Goal: Task Accomplishment & Management: Use online tool/utility

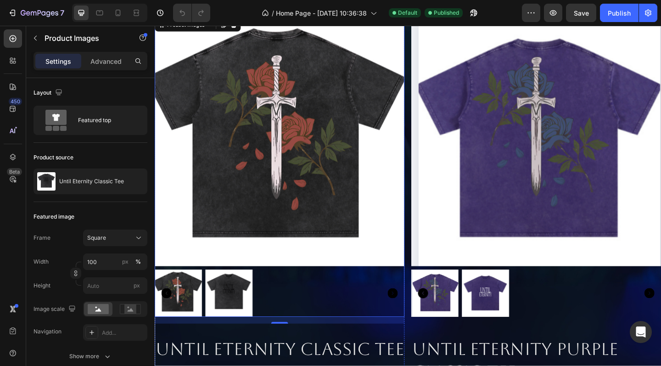
scroll to position [264, 0]
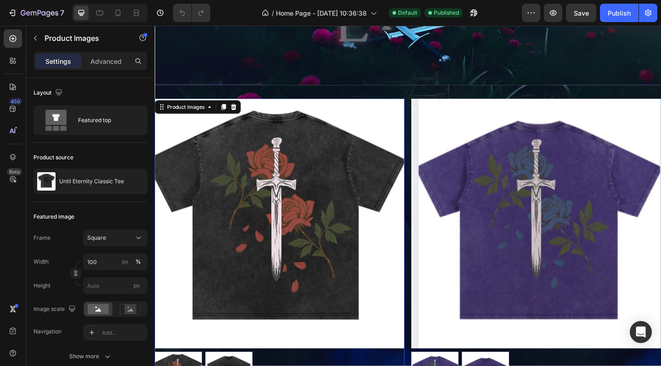
click at [281, 143] on img at bounding box center [291, 241] width 272 height 272
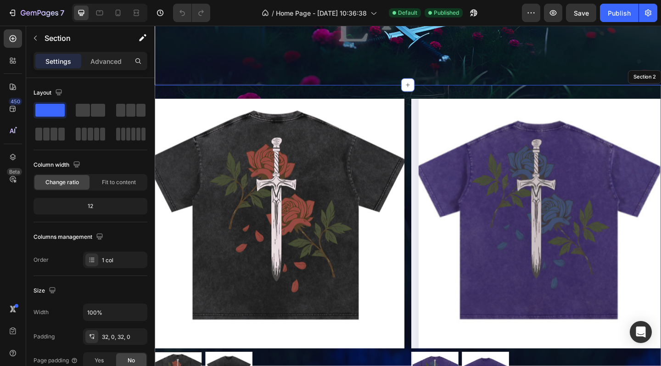
click at [272, 92] on div "Product Images 16 Until Eternity Classic Tee Product Title $37.00 Product Price…" at bounding box center [430, 335] width 551 height 491
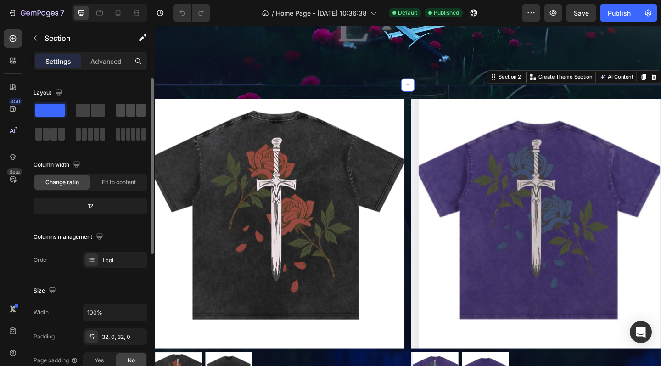
click at [134, 106] on span at bounding box center [130, 110] width 9 height 13
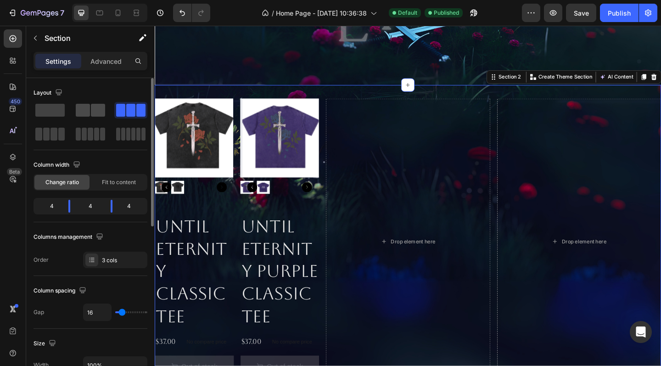
click at [86, 115] on span at bounding box center [83, 110] width 14 height 13
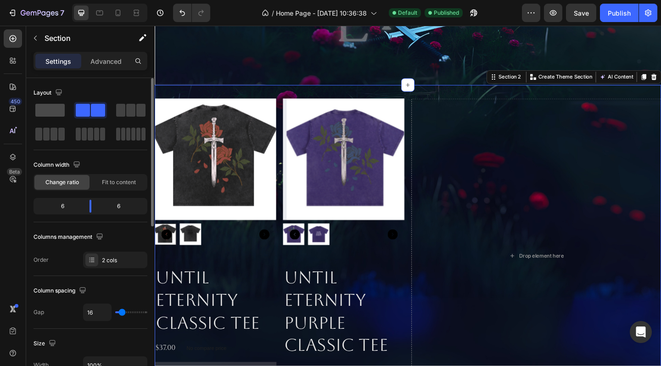
click at [45, 109] on span at bounding box center [49, 110] width 29 height 13
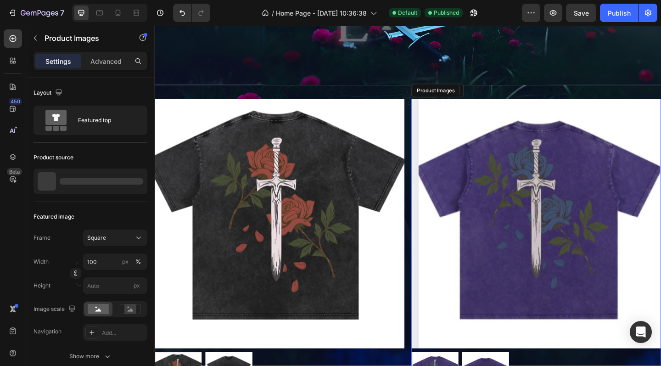
click at [435, 139] on img at bounding box center [570, 241] width 272 height 272
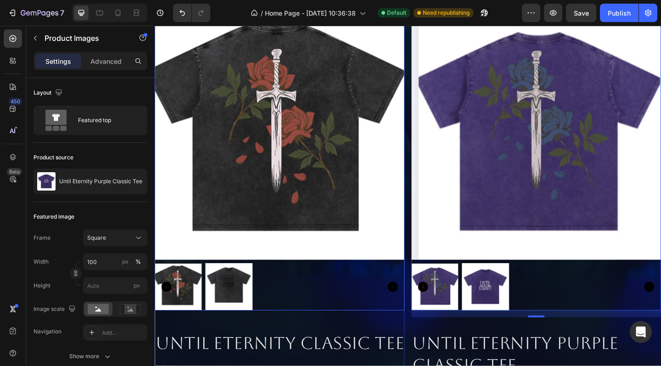
scroll to position [219, 0]
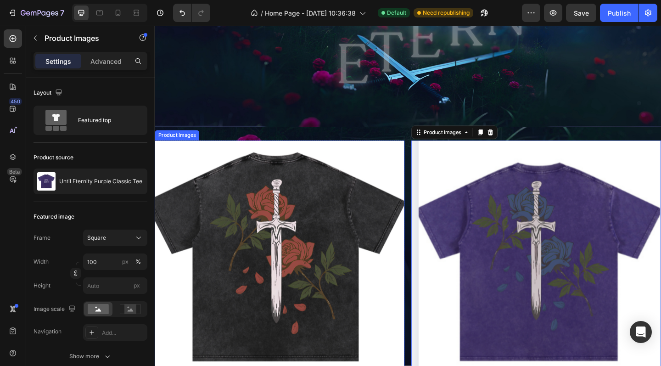
click at [209, 168] on img at bounding box center [291, 287] width 272 height 272
click at [229, 135] on div "Product Images" at bounding box center [202, 142] width 94 height 15
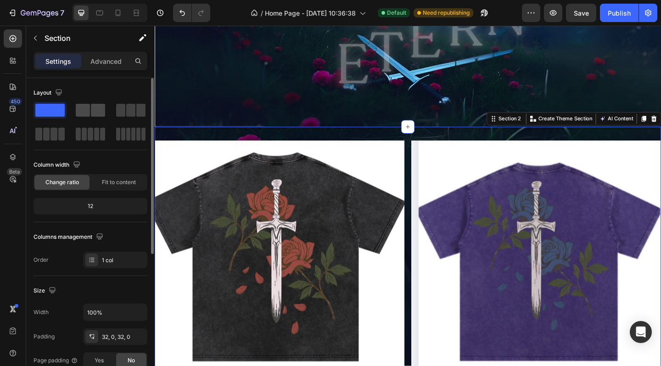
click at [92, 113] on span at bounding box center [98, 110] width 14 height 13
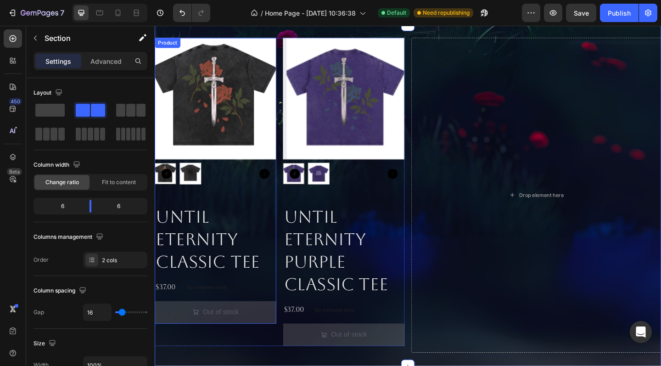
scroll to position [294, 0]
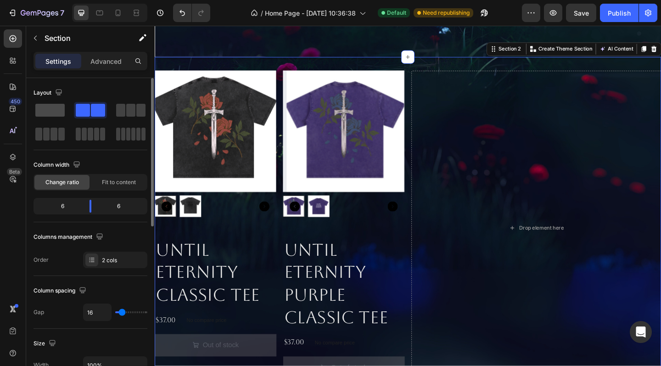
click at [45, 104] on span at bounding box center [49, 110] width 29 height 13
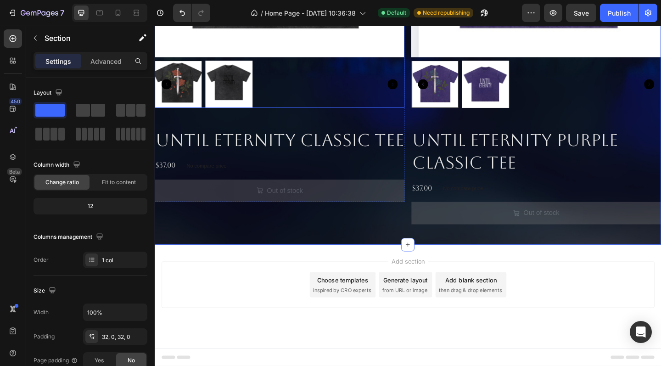
scroll to position [581, 0]
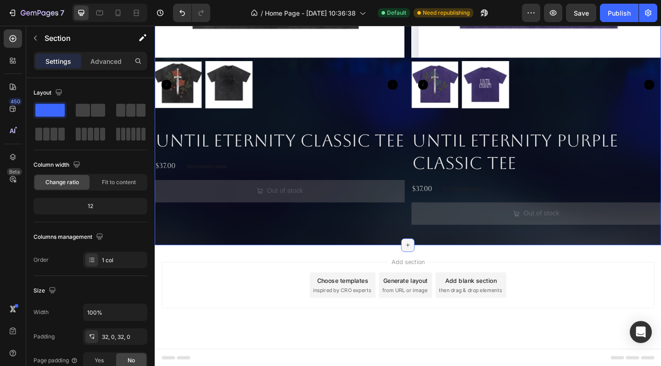
click at [432, 269] on div at bounding box center [430, 264] width 15 height 15
click at [34, 38] on icon "button" at bounding box center [35, 37] width 7 height 7
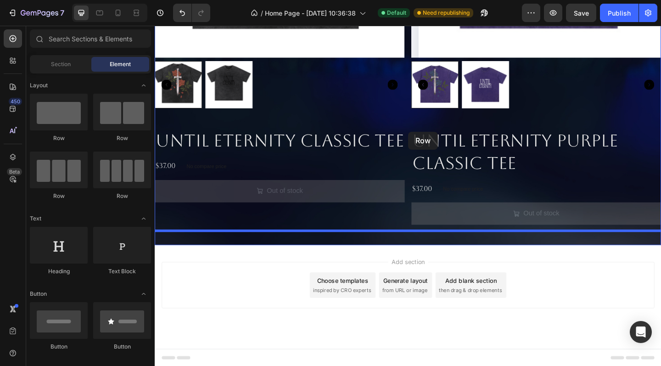
drag, startPoint x: 208, startPoint y: 146, endPoint x: 431, endPoint y: 141, distance: 223.3
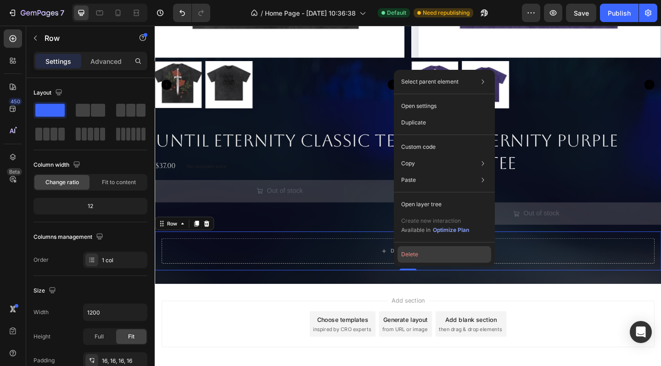
click at [416, 258] on button "Delete" at bounding box center [445, 254] width 94 height 17
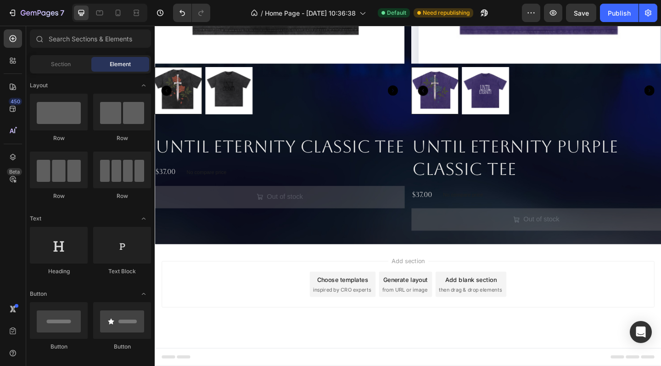
scroll to position [573, 0]
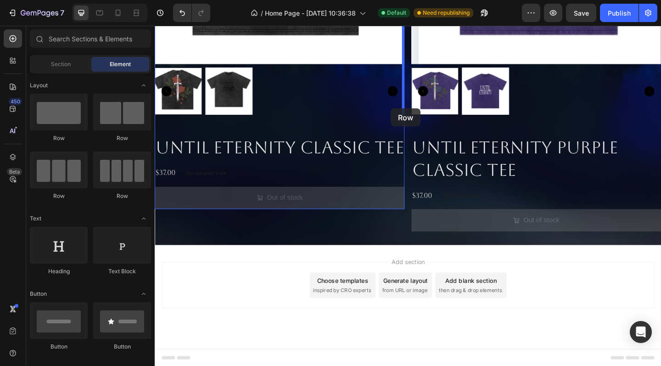
drag, startPoint x: 206, startPoint y: 146, endPoint x: 412, endPoint y: 115, distance: 208.1
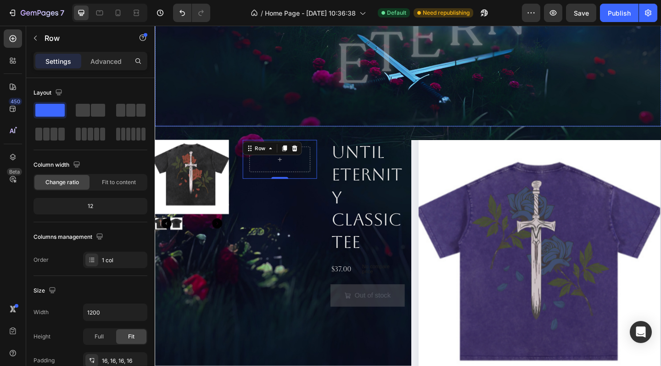
scroll to position [295, 0]
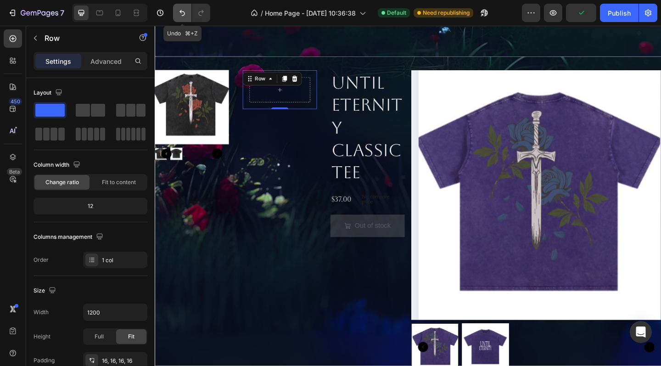
click at [184, 9] on icon "Undo/Redo" at bounding box center [182, 12] width 9 height 9
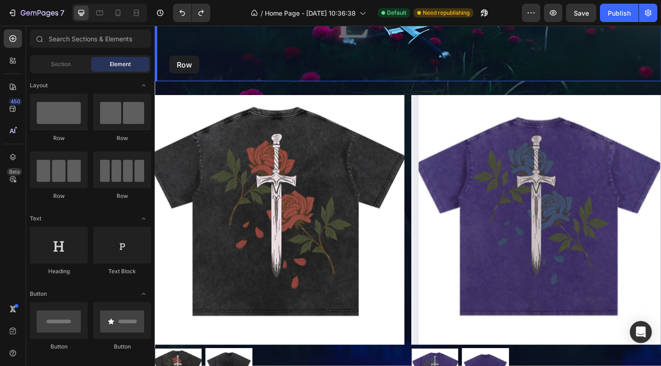
scroll to position [256, 0]
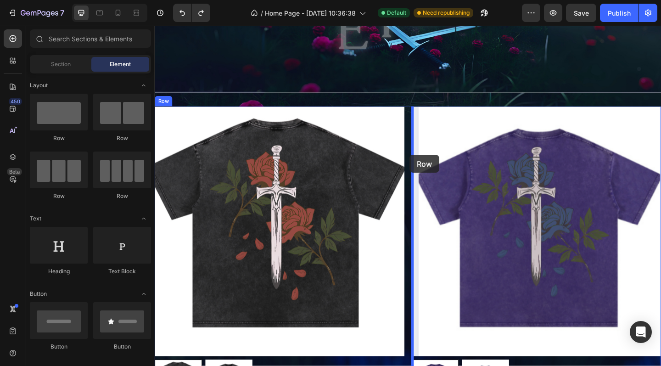
drag, startPoint x: 217, startPoint y: 147, endPoint x: 433, endPoint y: 161, distance: 215.9
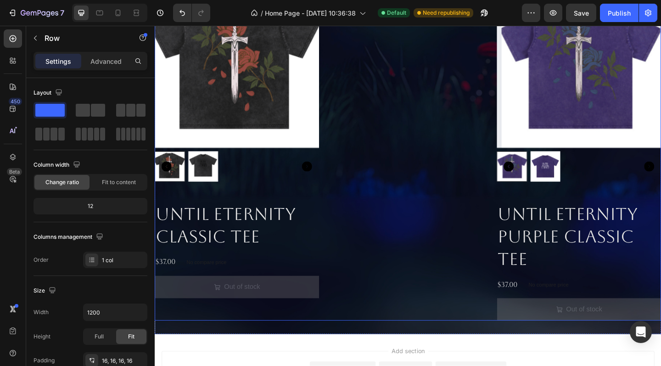
scroll to position [391, 0]
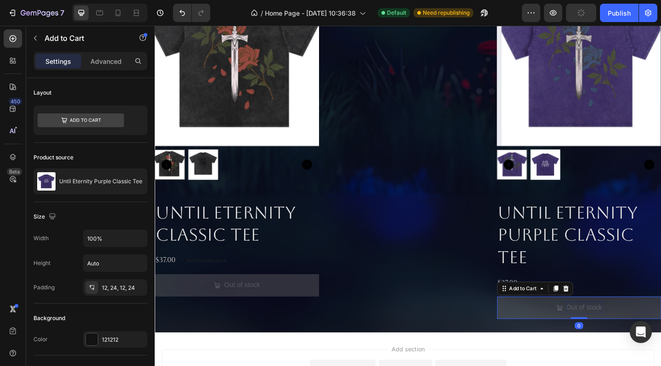
drag, startPoint x: 620, startPoint y: 343, endPoint x: 620, endPoint y: 338, distance: 5.1
click at [620, 338] on div "Out of stock Add to Cart 0" at bounding box center [616, 333] width 179 height 24
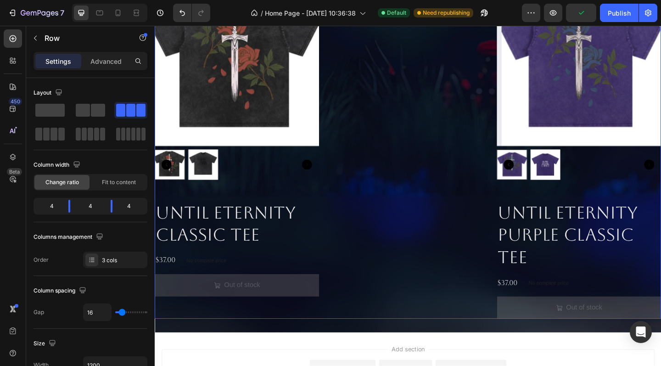
click at [438, 268] on div "Drop element here Row" at bounding box center [430, 161] width 179 height 367
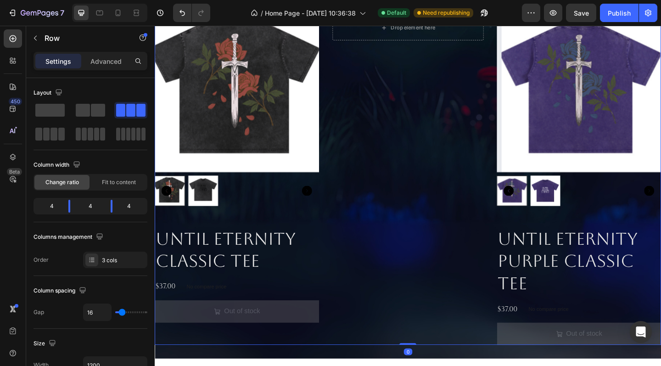
scroll to position [248, 0]
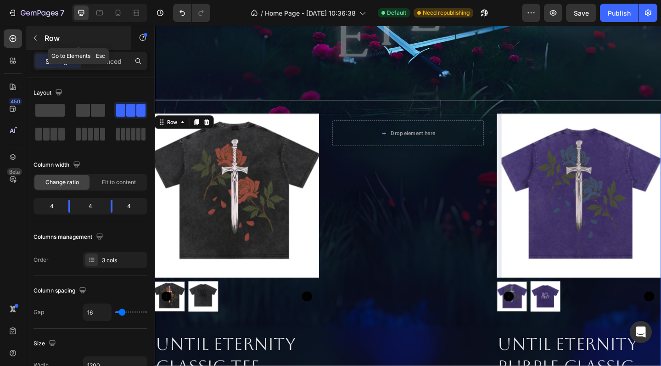
click at [39, 37] on button "button" at bounding box center [35, 38] width 15 height 15
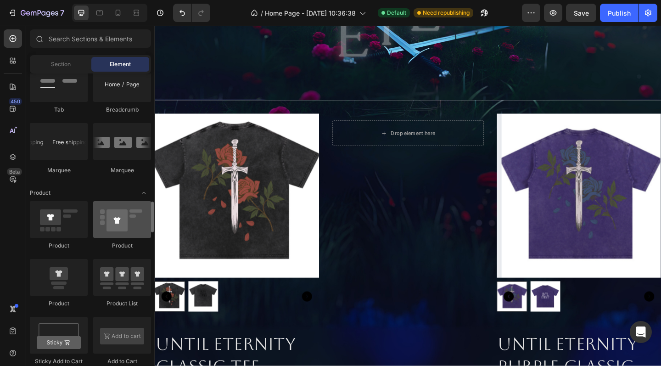
scroll to position [1092, 0]
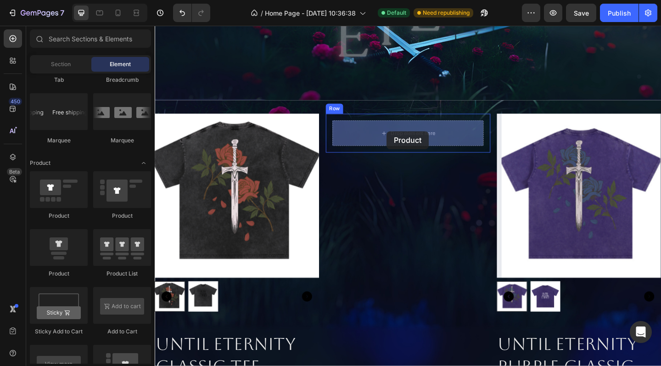
drag, startPoint x: 219, startPoint y: 279, endPoint x: 407, endPoint y: 141, distance: 233.3
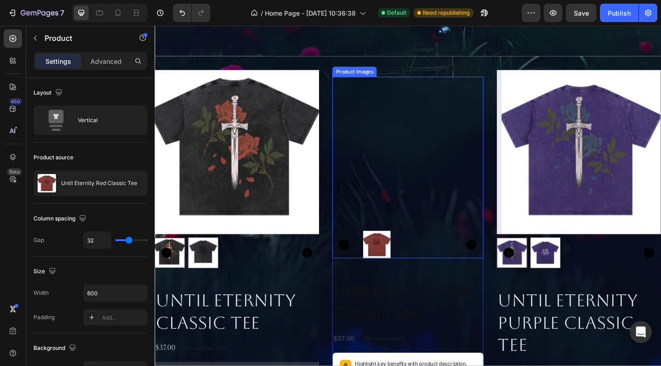
scroll to position [300, 0]
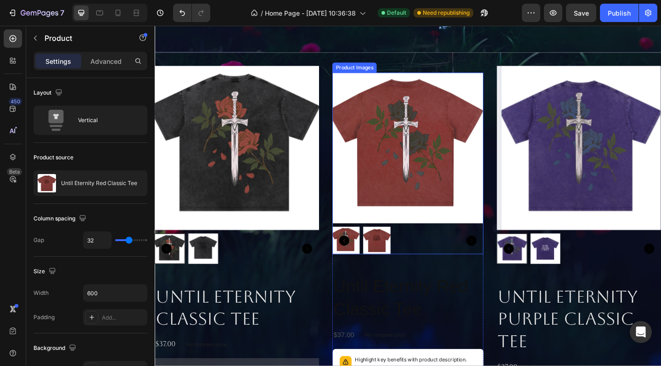
click at [380, 84] on img at bounding box center [430, 159] width 164 height 164
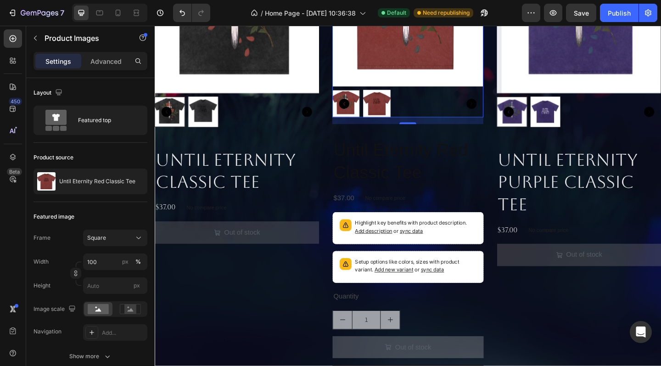
scroll to position [449, 0]
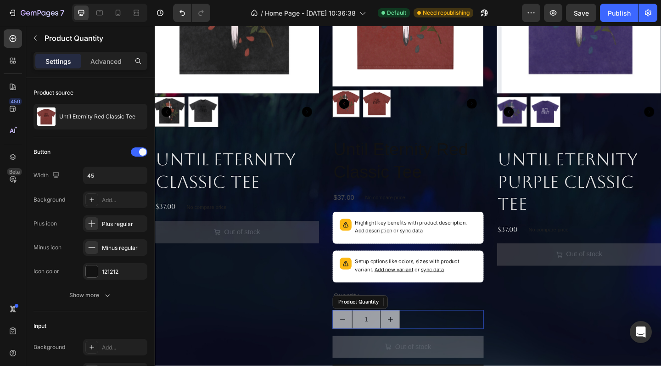
click at [452, 342] on div "1" at bounding box center [430, 345] width 164 height 21
click at [438, 323] on icon at bounding box center [438, 326] width 6 height 6
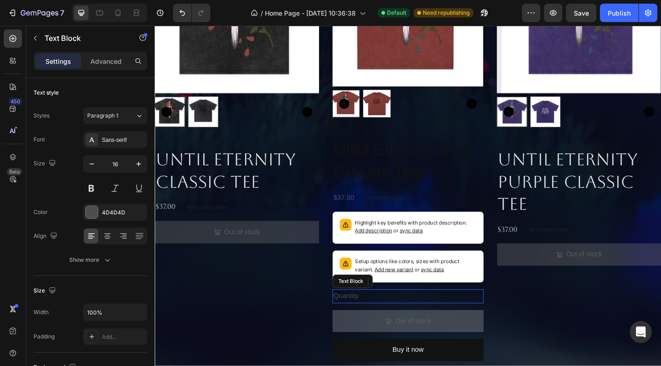
click at [374, 322] on div "Quantity" at bounding box center [430, 320] width 164 height 15
click at [418, 305] on icon at bounding box center [420, 303] width 7 height 7
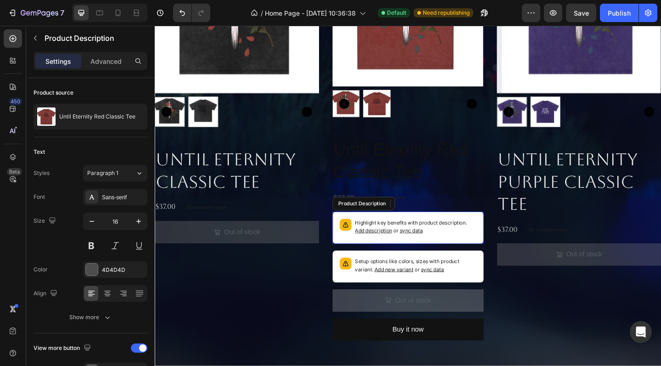
click at [371, 234] on div "Highlight key benefits with product description. Add description or sync data" at bounding box center [430, 245] width 156 height 27
click at [461, 218] on div at bounding box center [456, 219] width 11 height 11
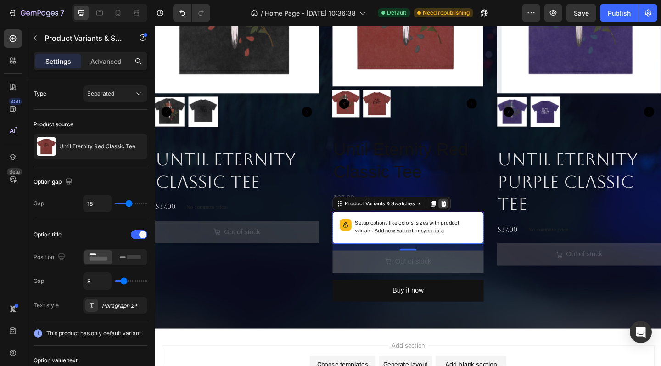
click at [468, 217] on icon at bounding box center [469, 219] width 6 height 6
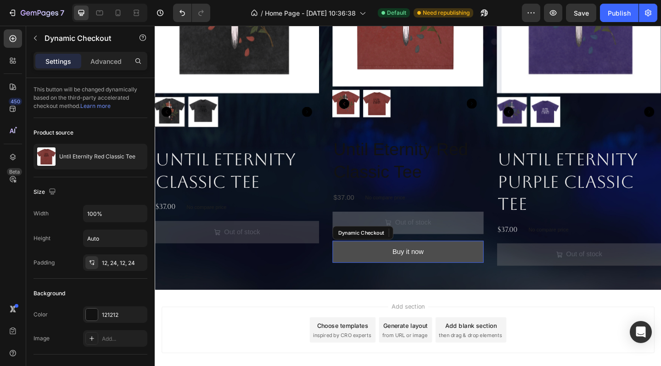
click at [470, 265] on button "Buy it now" at bounding box center [430, 272] width 164 height 24
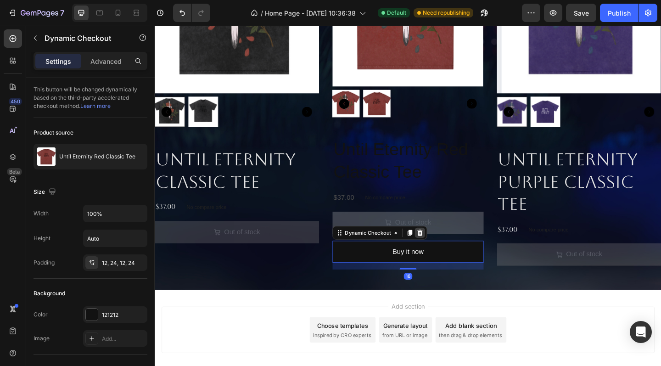
click at [443, 251] on icon at bounding box center [444, 251] width 6 height 6
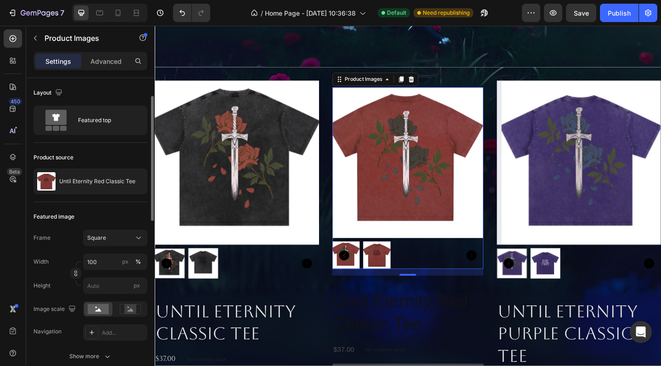
scroll to position [18, 0]
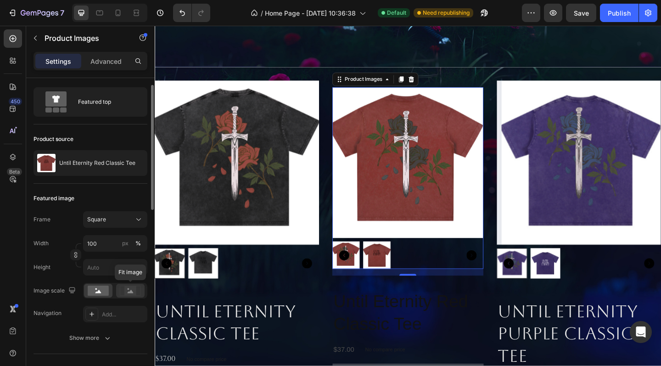
click at [130, 292] on icon at bounding box center [131, 291] width 6 height 3
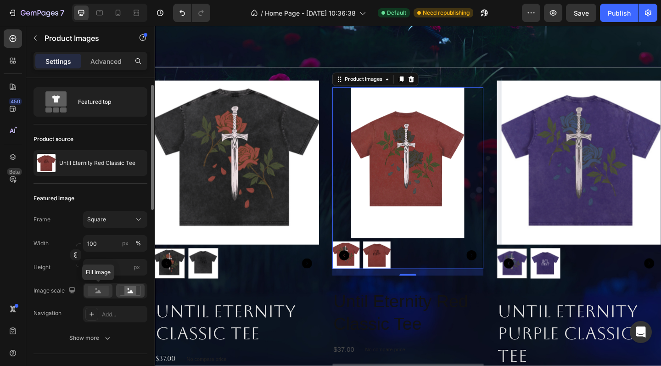
click at [96, 290] on circle at bounding box center [97, 289] width 2 height 2
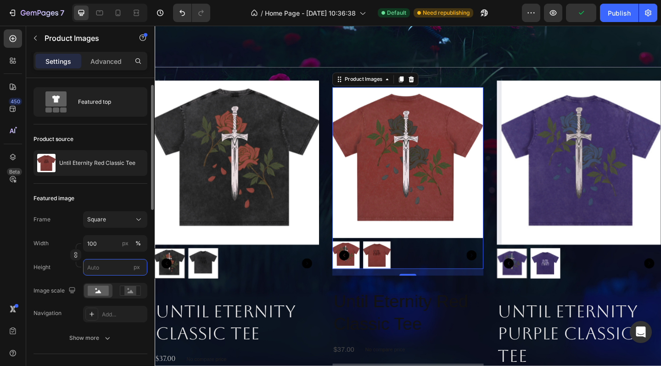
click at [108, 264] on input "px" at bounding box center [115, 267] width 64 height 17
type input "1"
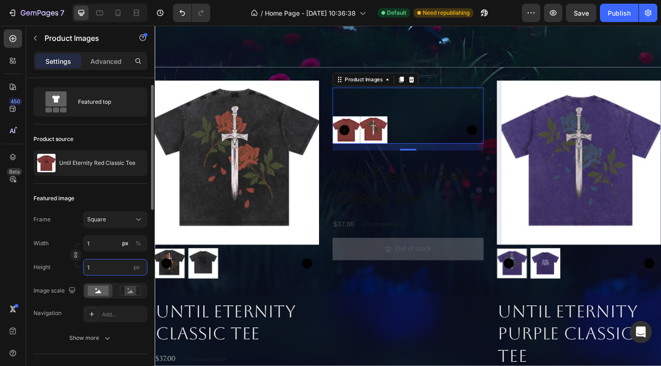
type input "10"
type input "100"
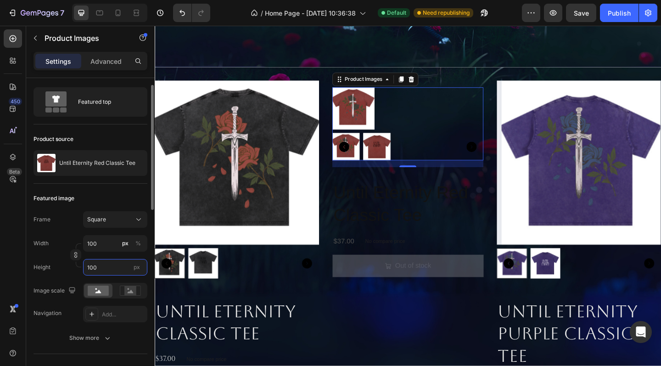
type input "1000"
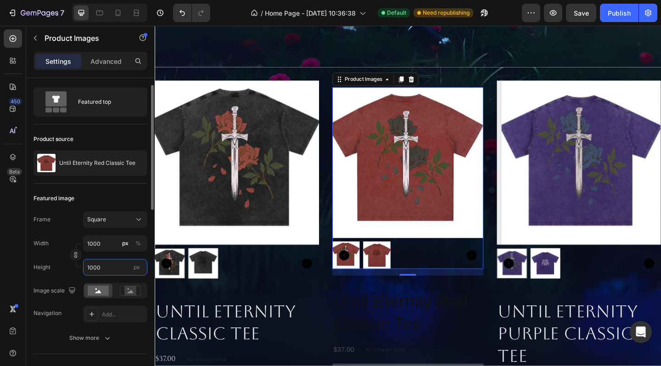
type input "10000"
type input "100000"
type input "10000"
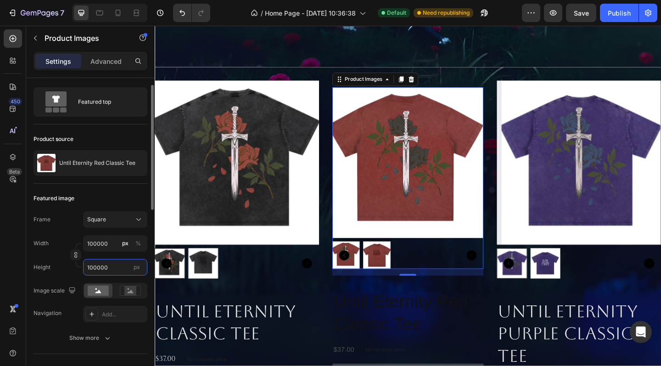
type input "10000"
type input "1000"
type input "100"
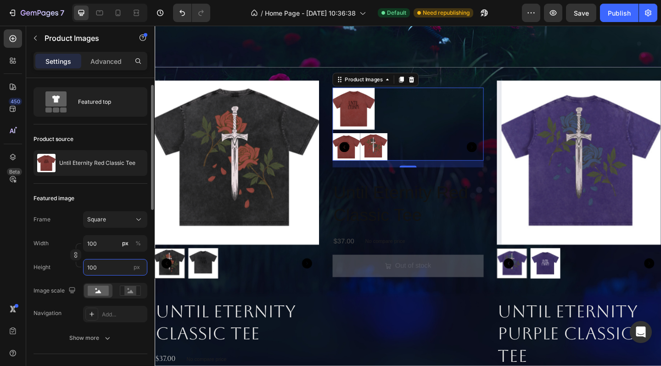
type input "10"
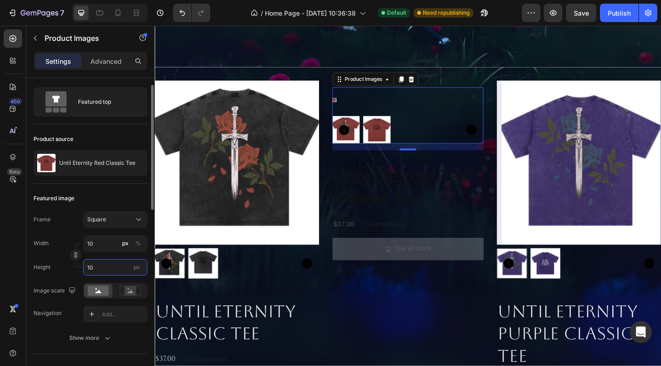
type input "1"
click at [97, 242] on input "1" at bounding box center [115, 243] width 64 height 17
type input "10"
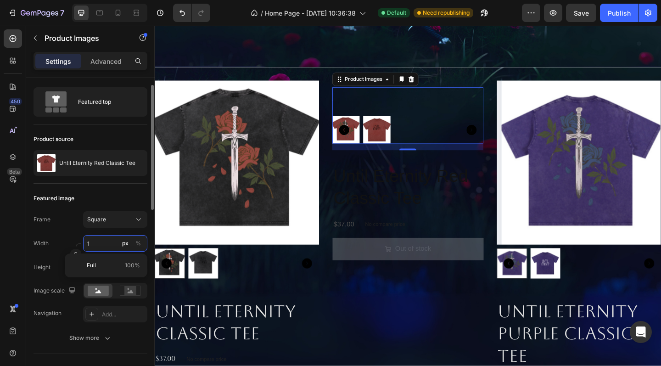
type input "10"
type input "100"
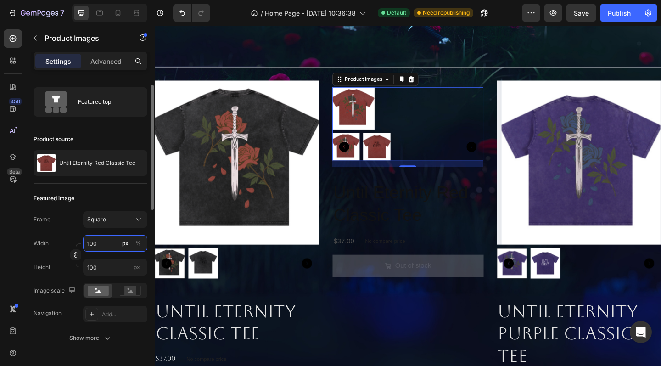
type input "1000"
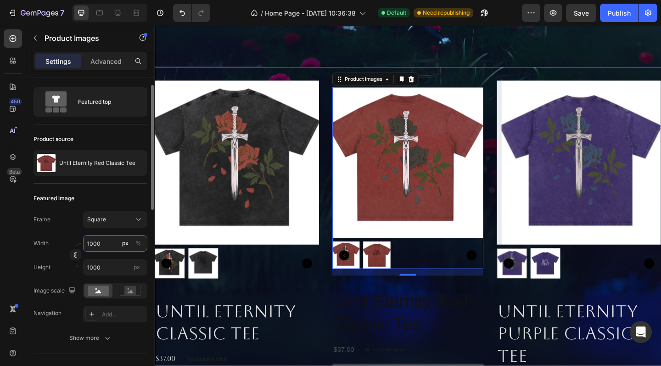
type input "10000"
type input "1000"
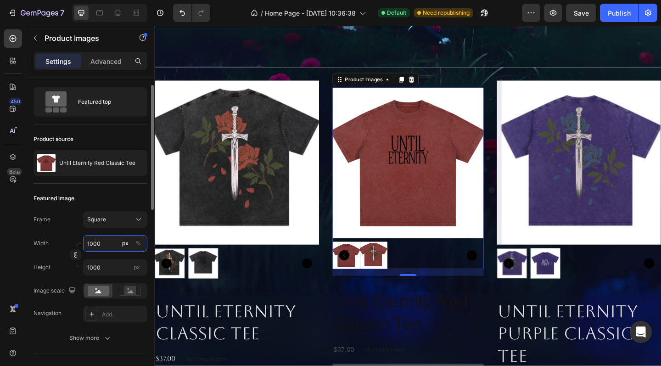
type input "100"
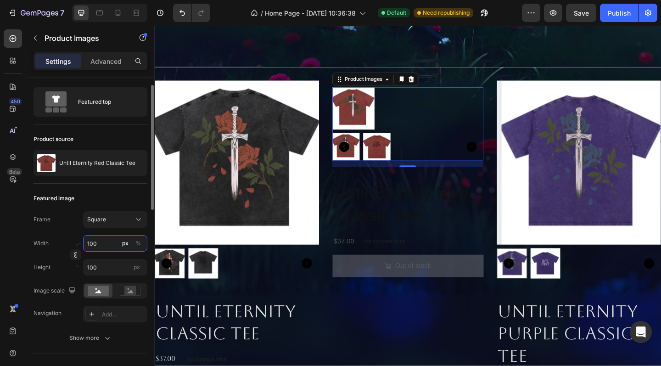
type input "10"
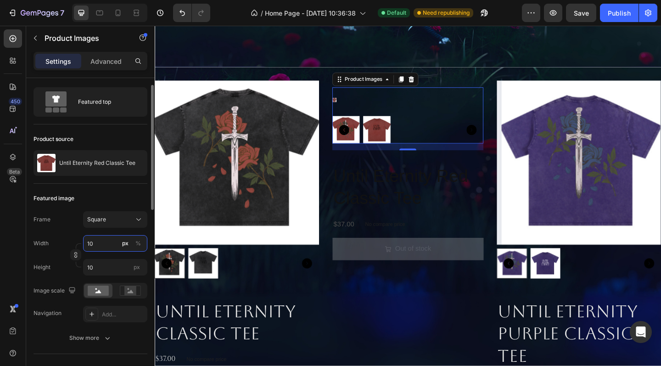
type input "1"
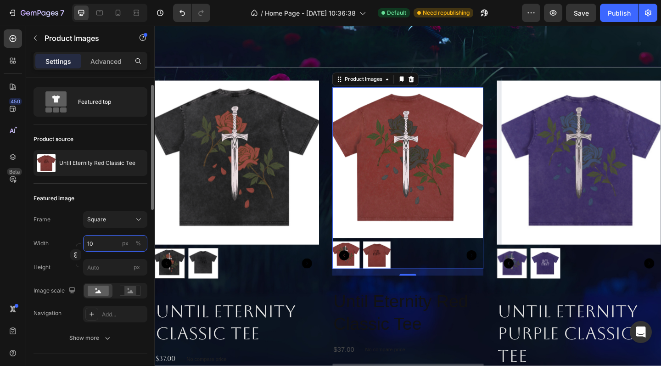
type input "103"
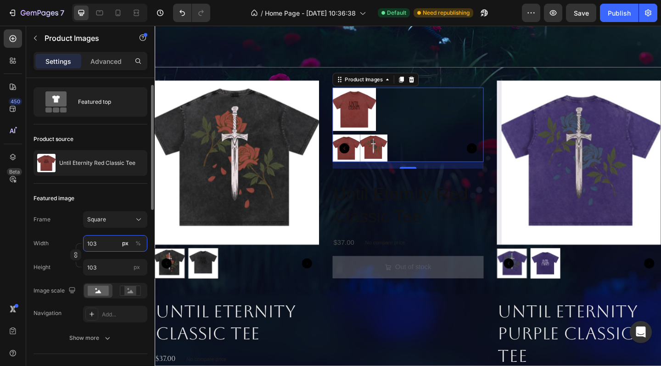
type input "1030"
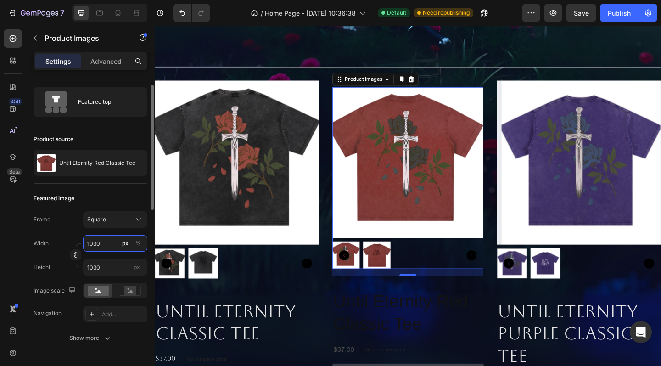
type input "103"
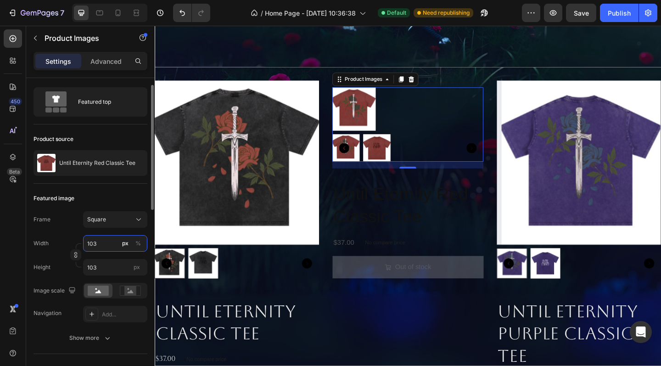
type input "10"
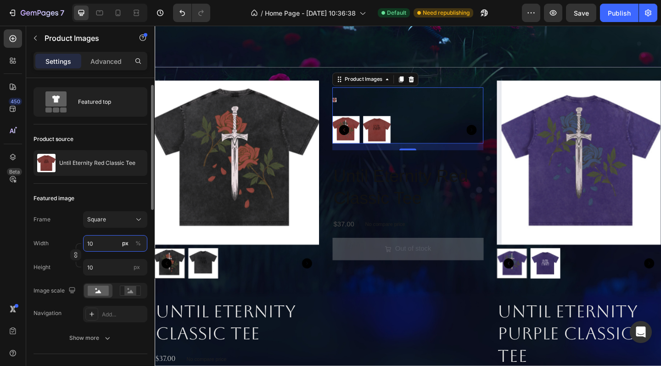
type input "1"
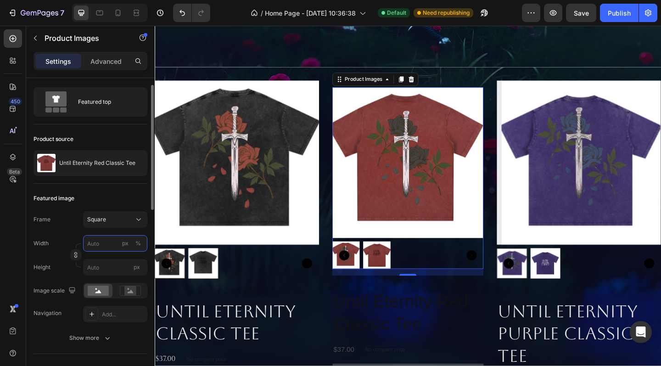
type input "10"
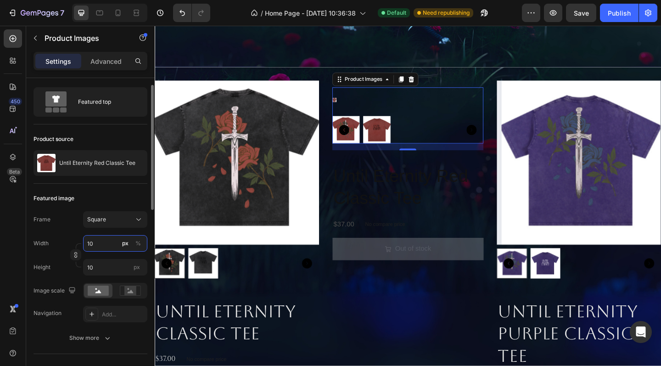
type input "102"
type input "1020"
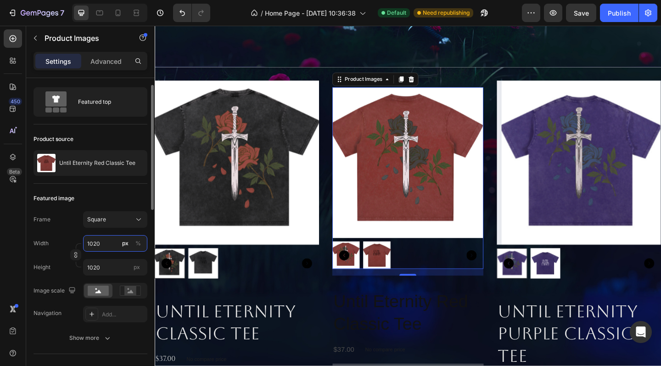
type input "102"
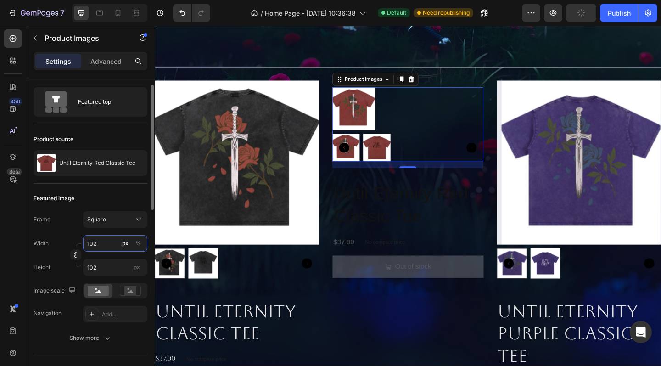
type input "10"
type input "1"
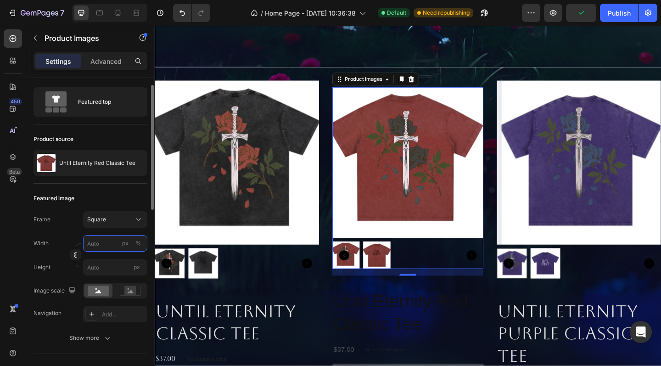
type input "2"
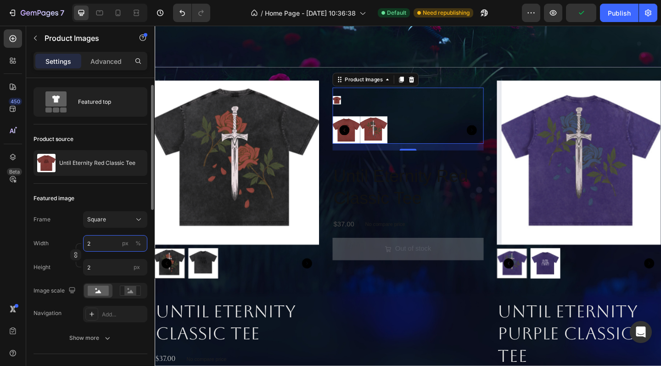
type input "20"
type input "200"
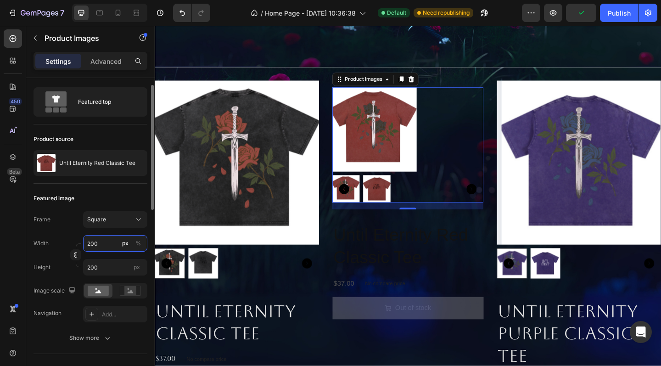
type input "2000"
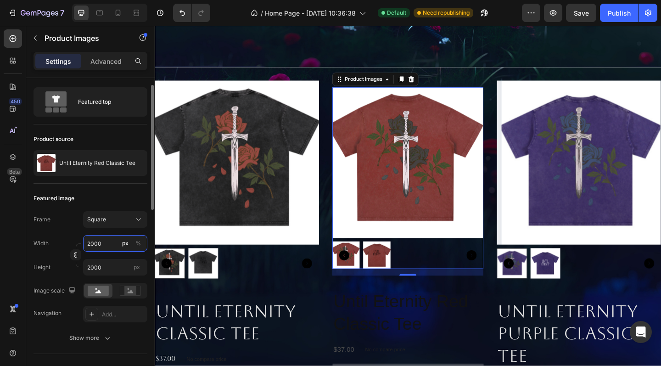
type input "20000"
type input "2000"
type input "200"
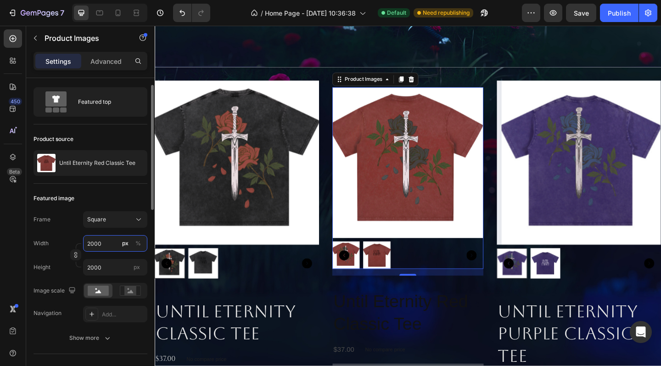
type input "200"
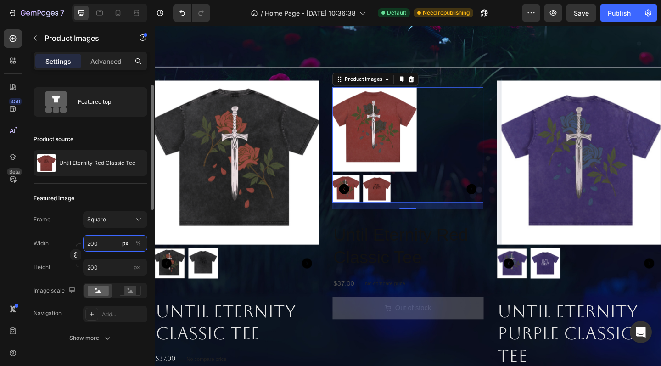
type input "20"
type input "2"
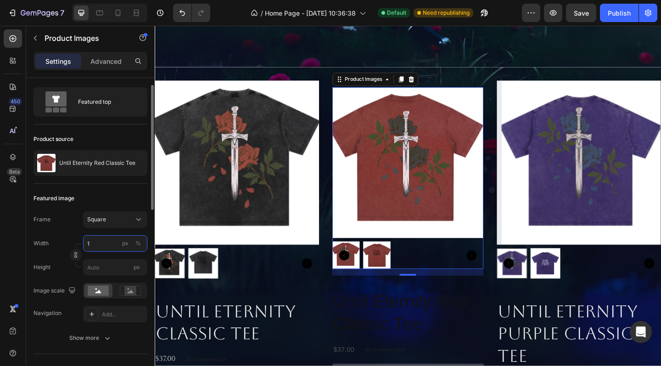
type input "10"
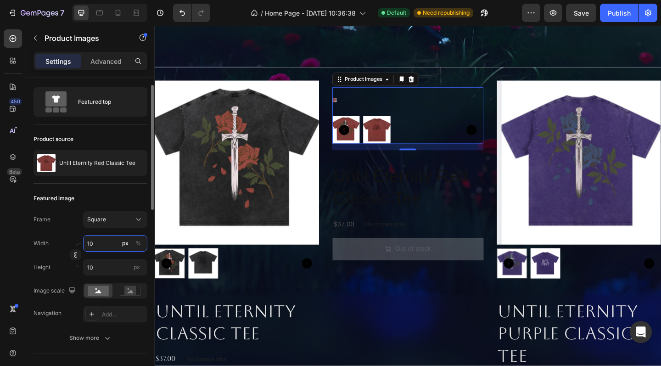
type input "100"
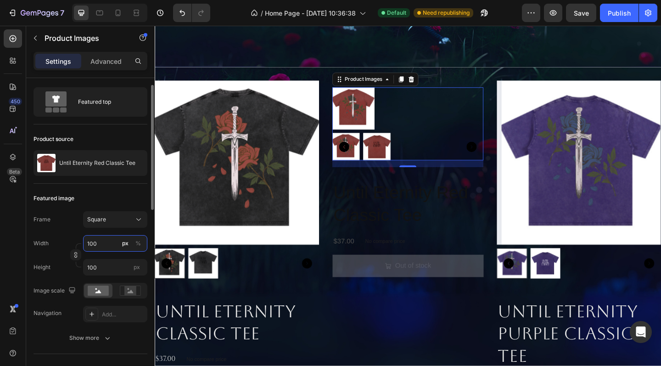
type input "1000"
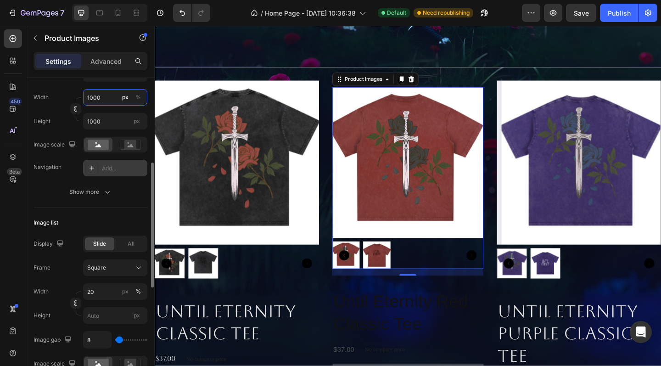
scroll to position [190, 0]
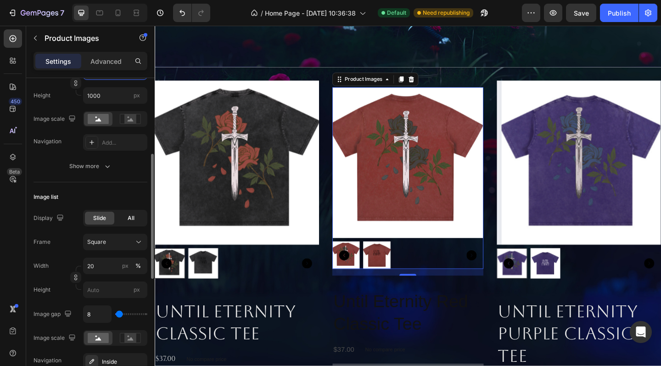
type input "1000"
click at [137, 215] on div "All" at bounding box center [130, 218] width 29 height 13
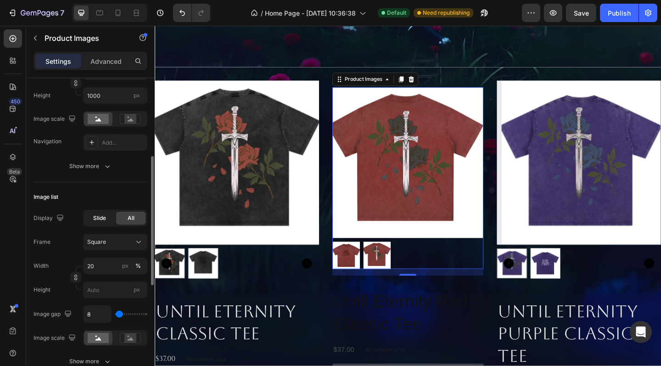
click at [103, 219] on span "Slide" at bounding box center [99, 218] width 13 height 8
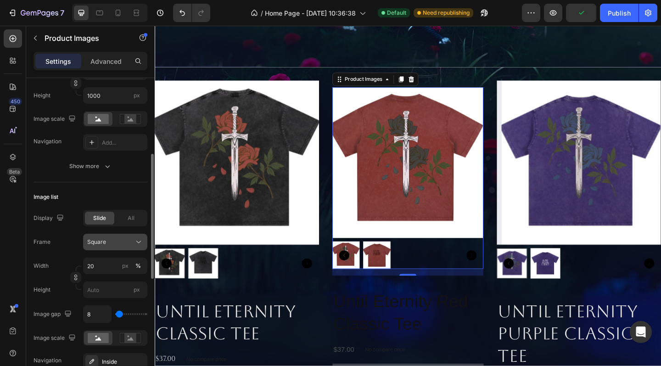
click at [126, 239] on div "Square" at bounding box center [109, 242] width 45 height 8
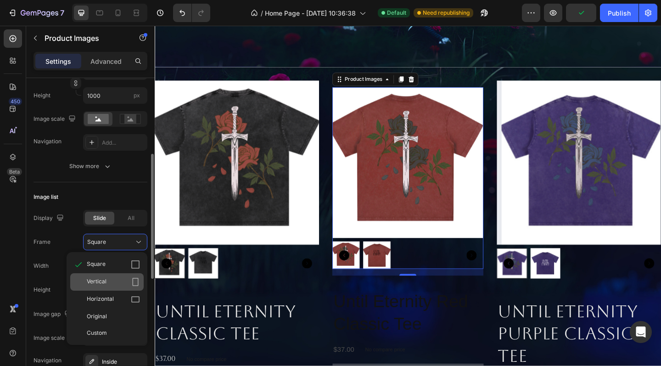
click at [113, 280] on div "Vertical" at bounding box center [113, 281] width 53 height 9
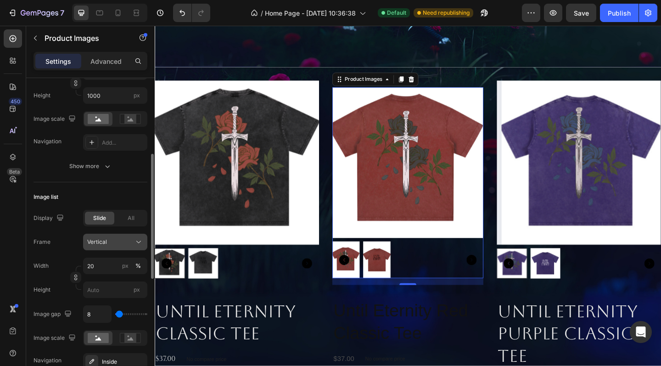
click at [123, 241] on div "Vertical" at bounding box center [109, 242] width 45 height 8
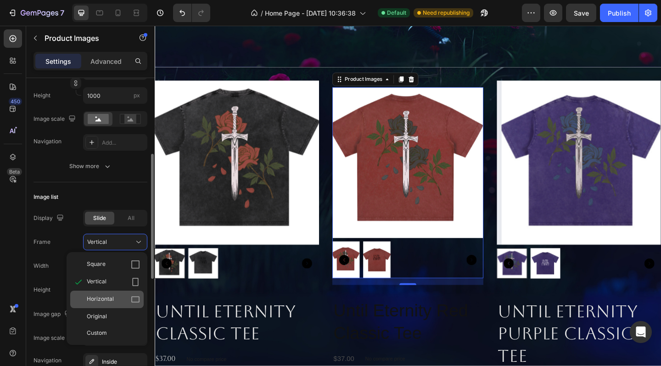
click at [113, 299] on span "Horizontal" at bounding box center [100, 299] width 27 height 9
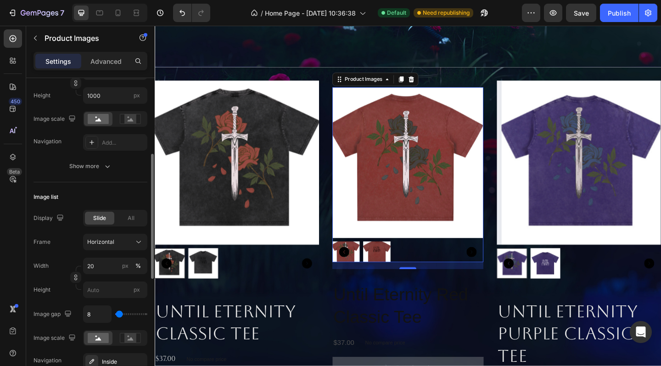
click at [125, 256] on div "Frame Horizontal Width 20 px % Height px" at bounding box center [91, 266] width 114 height 64
click at [124, 245] on div "Horizontal" at bounding box center [109, 242] width 45 height 8
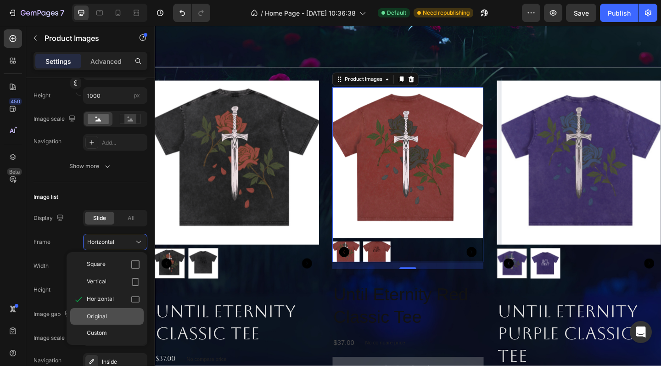
click at [118, 314] on div "Original" at bounding box center [113, 316] width 53 height 8
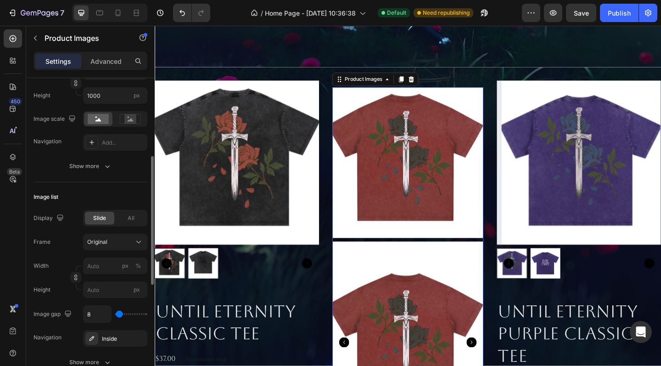
click at [124, 252] on div "Frame Original Width px % Height px" at bounding box center [91, 266] width 114 height 64
click at [119, 248] on button "Original" at bounding box center [115, 242] width 64 height 17
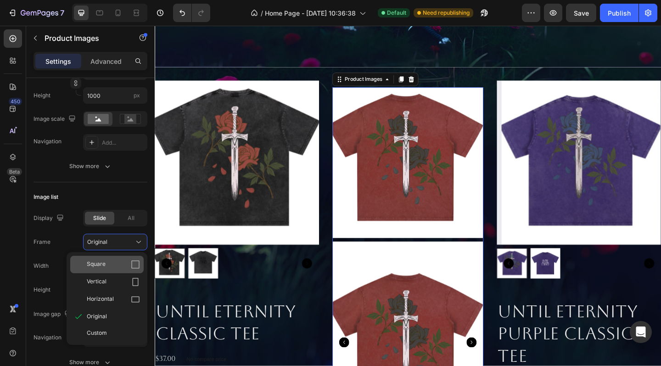
click at [113, 260] on div "Square" at bounding box center [113, 264] width 53 height 9
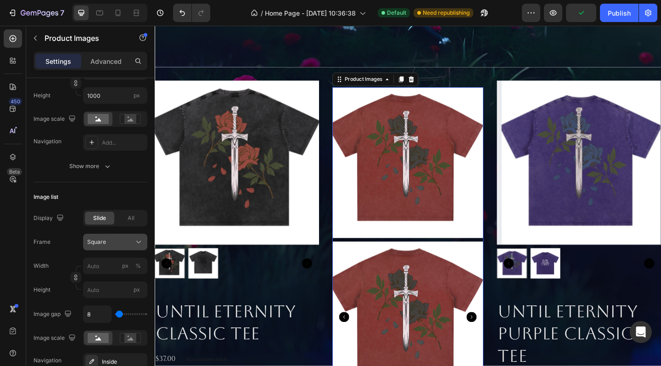
click at [113, 238] on div "Square" at bounding box center [109, 242] width 45 height 8
click at [184, 12] on icon "Undo/Redo" at bounding box center [183, 13] width 6 height 6
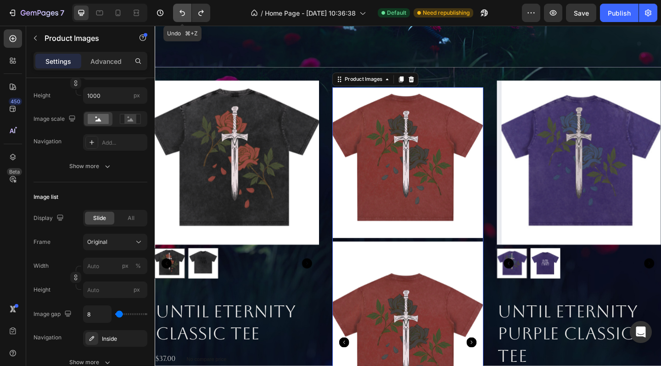
click at [184, 12] on icon "Undo/Redo" at bounding box center [183, 13] width 6 height 6
type input "20"
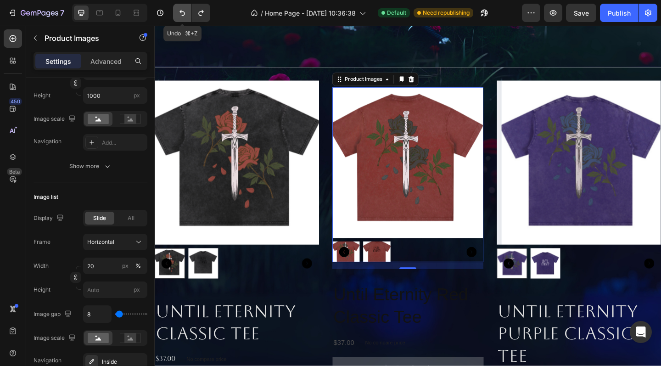
click at [182, 18] on button "Undo/Redo" at bounding box center [182, 13] width 18 height 18
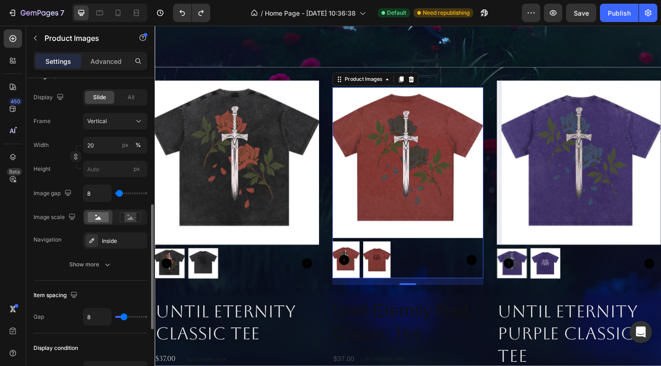
scroll to position [313, 0]
click at [131, 217] on icon at bounding box center [131, 216] width 6 height 3
click at [99, 221] on div at bounding box center [98, 216] width 28 height 14
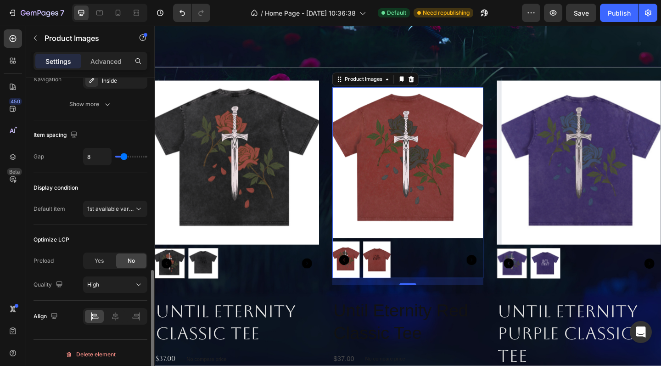
scroll to position [474, 0]
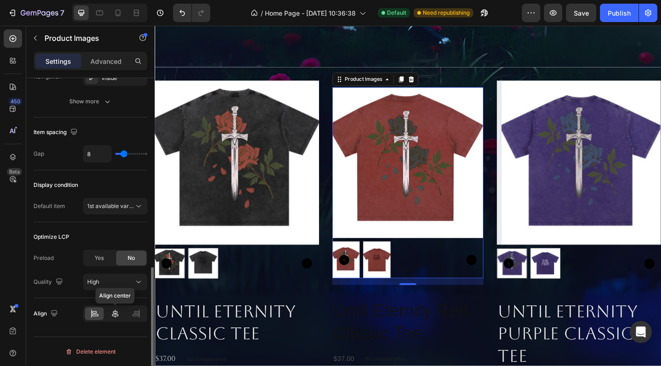
click at [112, 315] on icon at bounding box center [115, 313] width 9 height 9
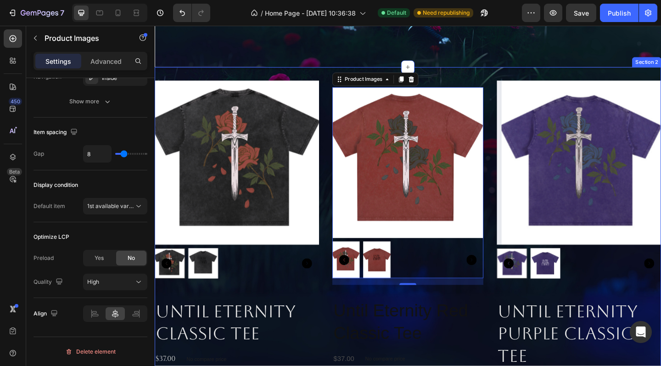
click at [457, 80] on div "Product Images Until Eternity Classic Tee Product Title $37.00 Product Price Pr…" at bounding box center [430, 269] width 551 height 396
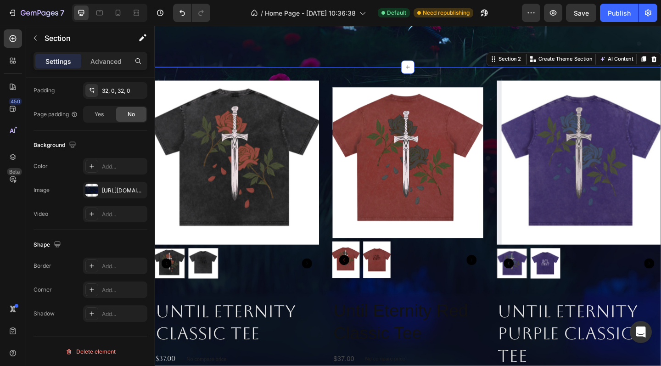
scroll to position [0, 0]
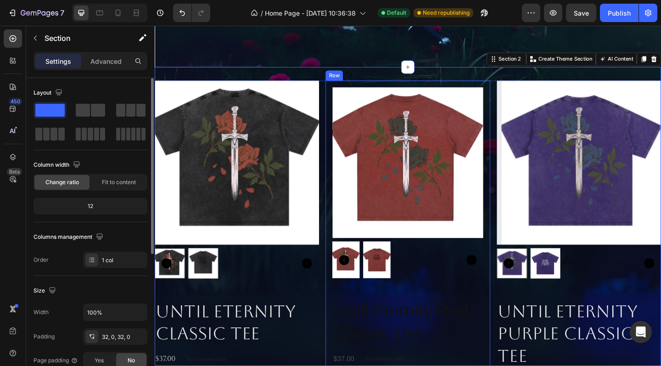
click at [429, 89] on div "Product Images Until Eternity Red Classic Tee Product Title $37.00 Product Pric…" at bounding box center [430, 260] width 179 height 349
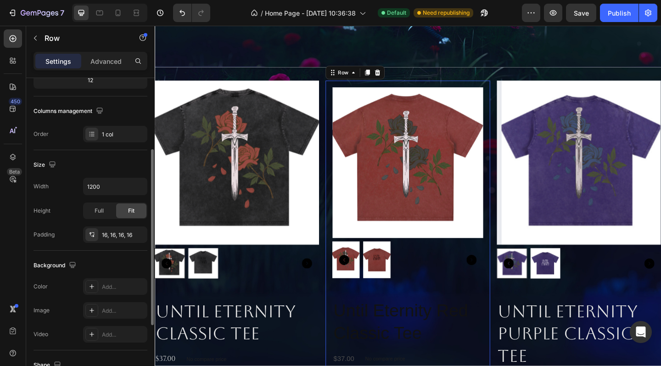
scroll to position [126, 0]
click at [107, 212] on div "Full" at bounding box center [99, 210] width 30 height 15
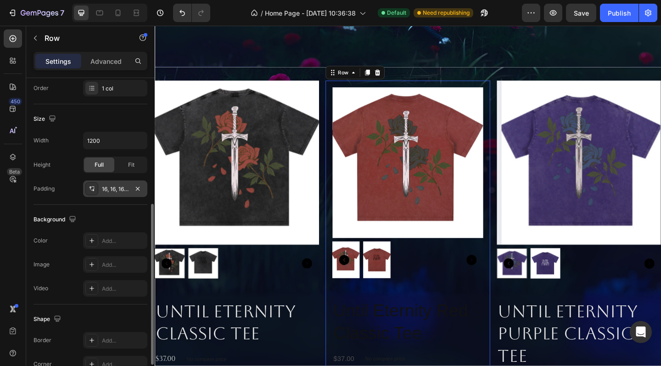
scroll to position [210, 0]
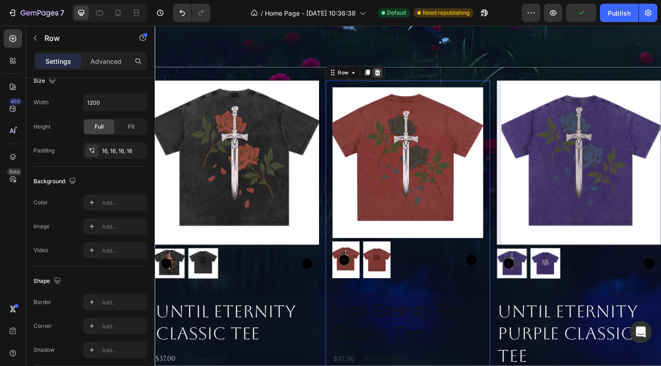
click at [396, 79] on icon at bounding box center [398, 77] width 6 height 6
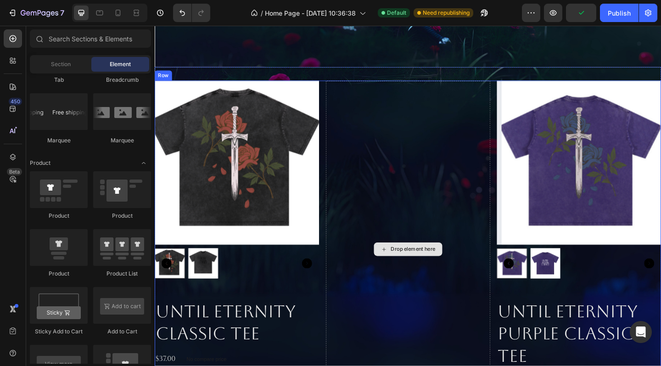
click at [405, 90] on div "Drop element here" at bounding box center [430, 269] width 179 height 367
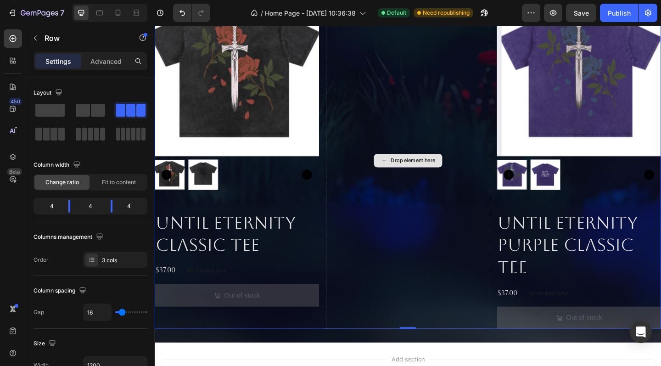
scroll to position [423, 0]
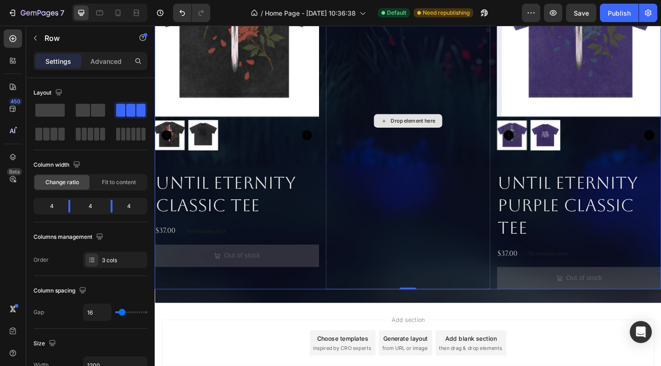
click at [386, 207] on div "Drop element here" at bounding box center [430, 129] width 179 height 367
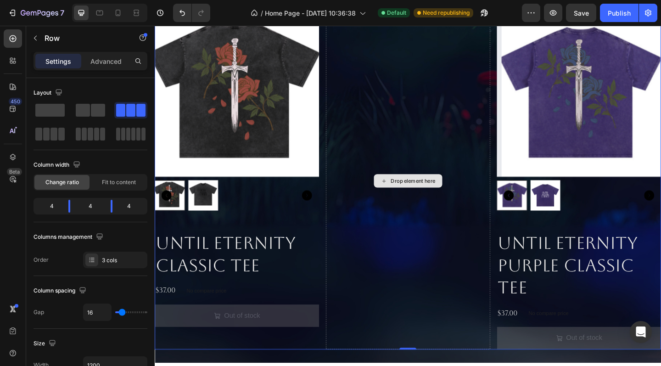
scroll to position [214, 0]
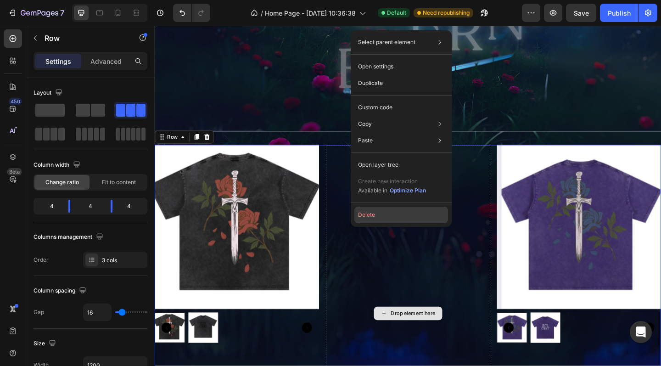
click at [378, 215] on button "Delete" at bounding box center [402, 215] width 94 height 17
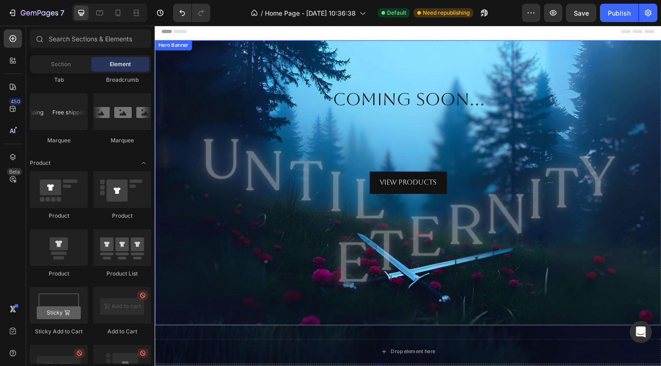
scroll to position [124, 0]
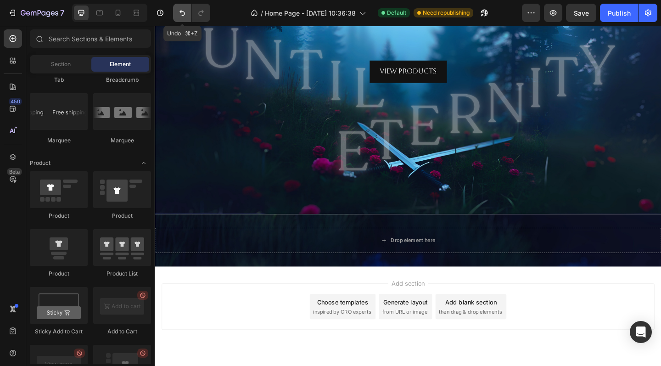
click at [178, 14] on icon "Undo/Redo" at bounding box center [182, 12] width 9 height 9
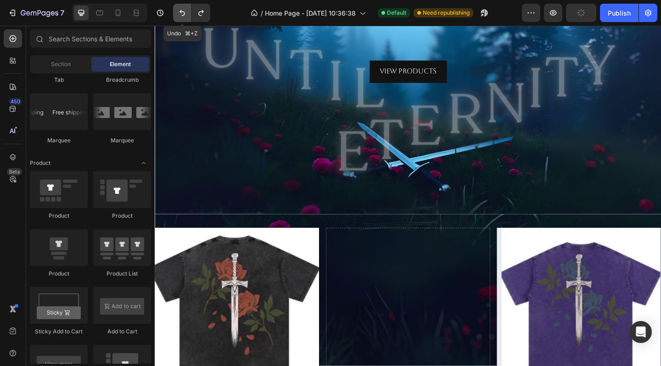
click at [178, 14] on icon "Undo/Redo" at bounding box center [182, 12] width 9 height 9
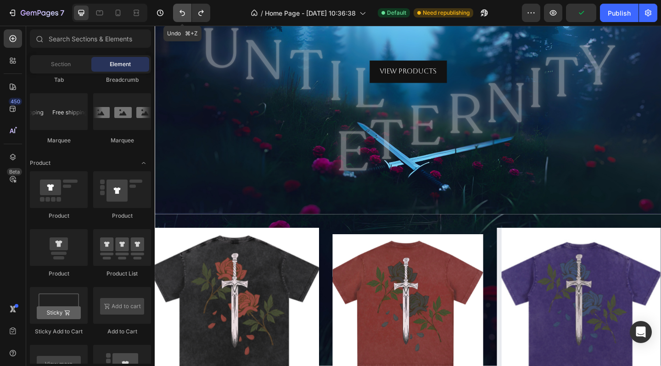
click at [178, 14] on icon "Undo/Redo" at bounding box center [182, 12] width 9 height 9
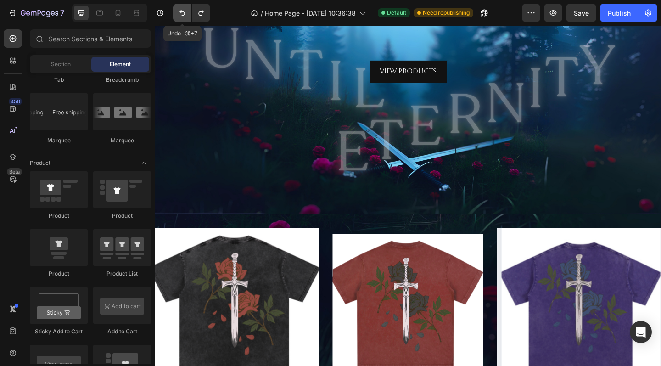
click at [178, 14] on icon "Undo/Redo" at bounding box center [182, 12] width 9 height 9
click at [182, 13] on icon "Undo/Redo" at bounding box center [182, 12] width 9 height 9
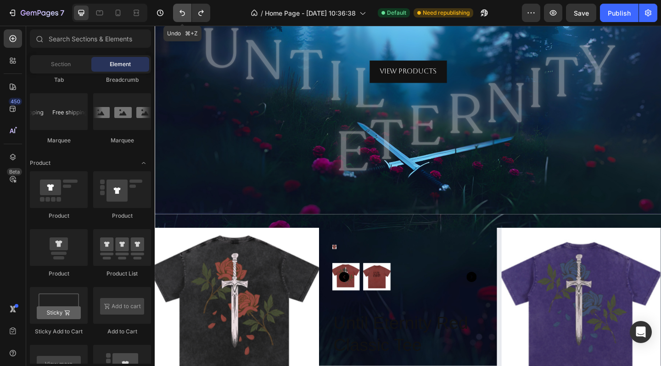
click at [182, 13] on icon "Undo/Redo" at bounding box center [182, 12] width 9 height 9
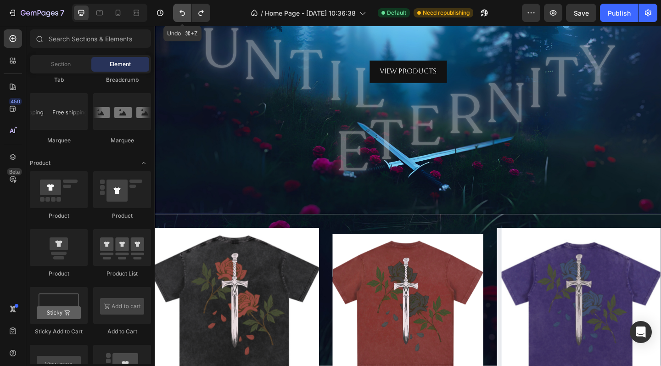
click at [182, 13] on icon "Undo/Redo" at bounding box center [182, 12] width 9 height 9
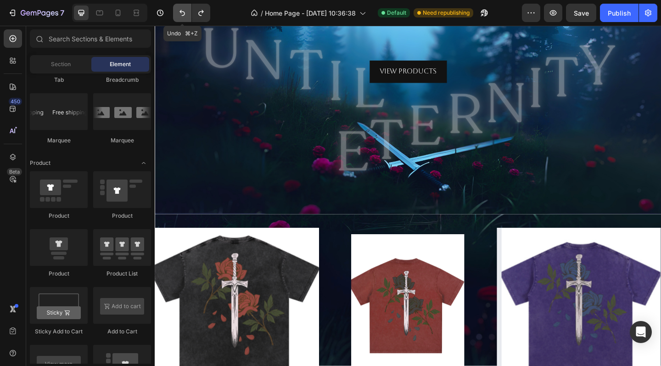
click at [182, 13] on icon "Undo/Redo" at bounding box center [182, 12] width 9 height 9
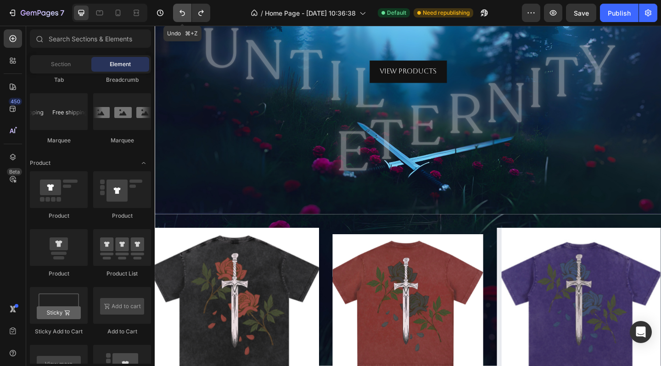
click at [182, 13] on icon "Undo/Redo" at bounding box center [182, 12] width 9 height 9
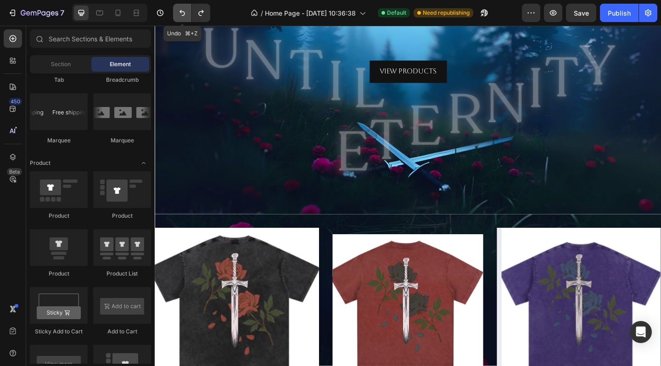
click at [182, 13] on icon "Undo/Redo" at bounding box center [182, 12] width 9 height 9
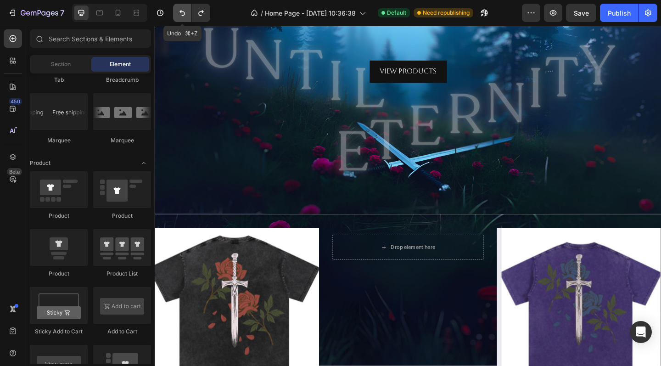
click at [182, 13] on icon "Undo/Redo" at bounding box center [182, 12] width 9 height 9
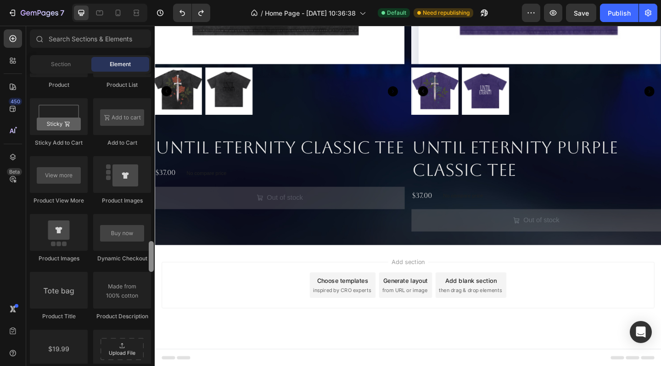
scroll to position [1277, 0]
